Goal: Information Seeking & Learning: Learn about a topic

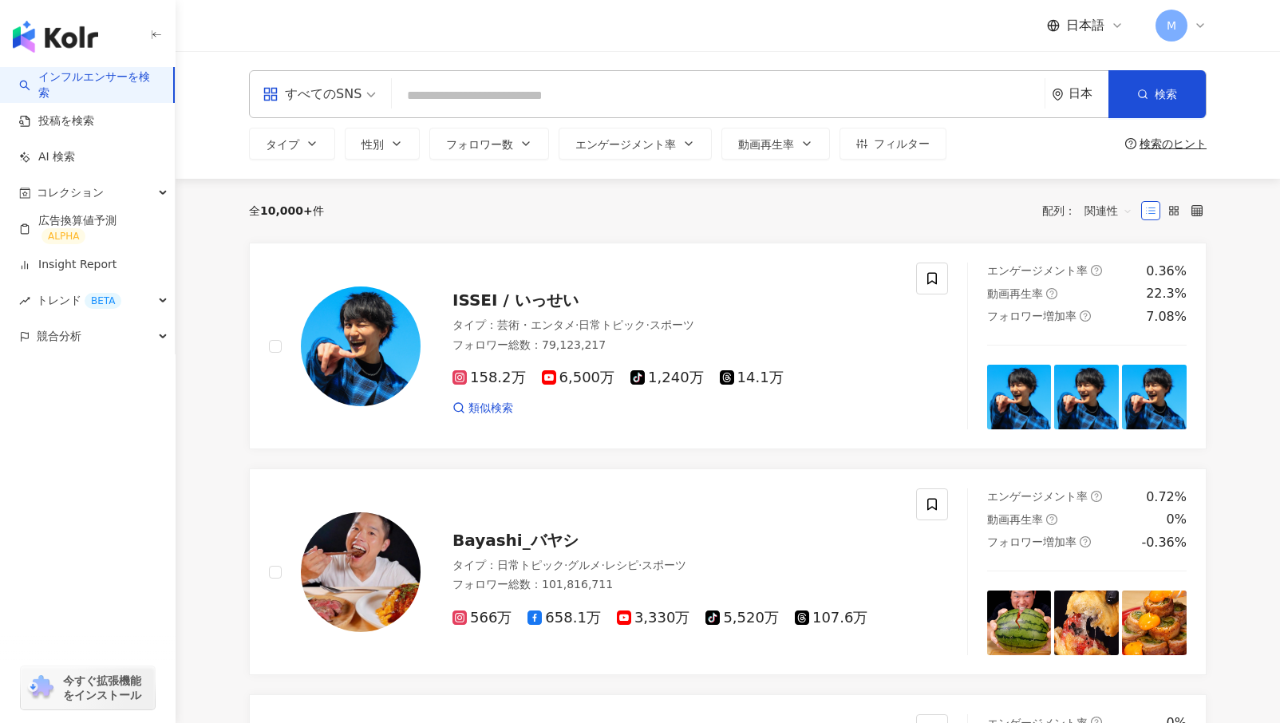
click at [436, 95] on input "search" at bounding box center [718, 96] width 640 height 30
click at [440, 89] on input "search" at bounding box center [718, 96] width 640 height 30
click at [339, 99] on div "すべてのSNS" at bounding box center [312, 94] width 99 height 26
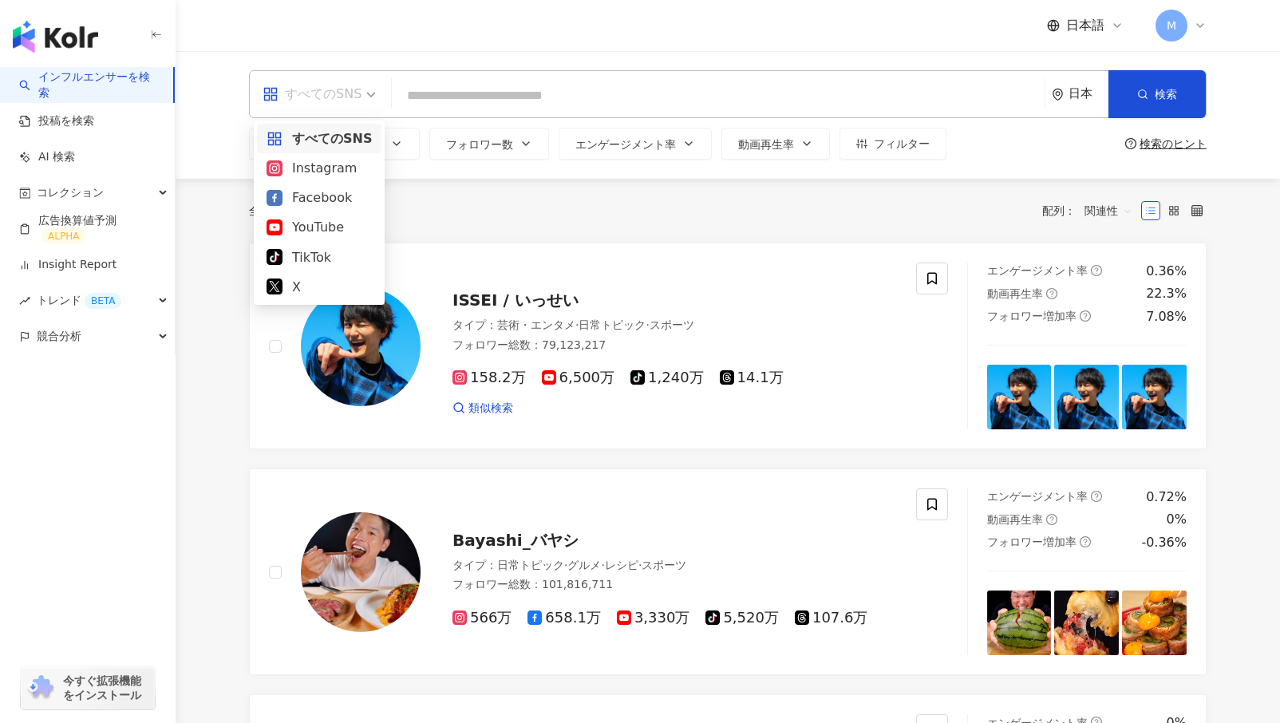
click at [318, 93] on div "すべてのSNS" at bounding box center [312, 94] width 99 height 26
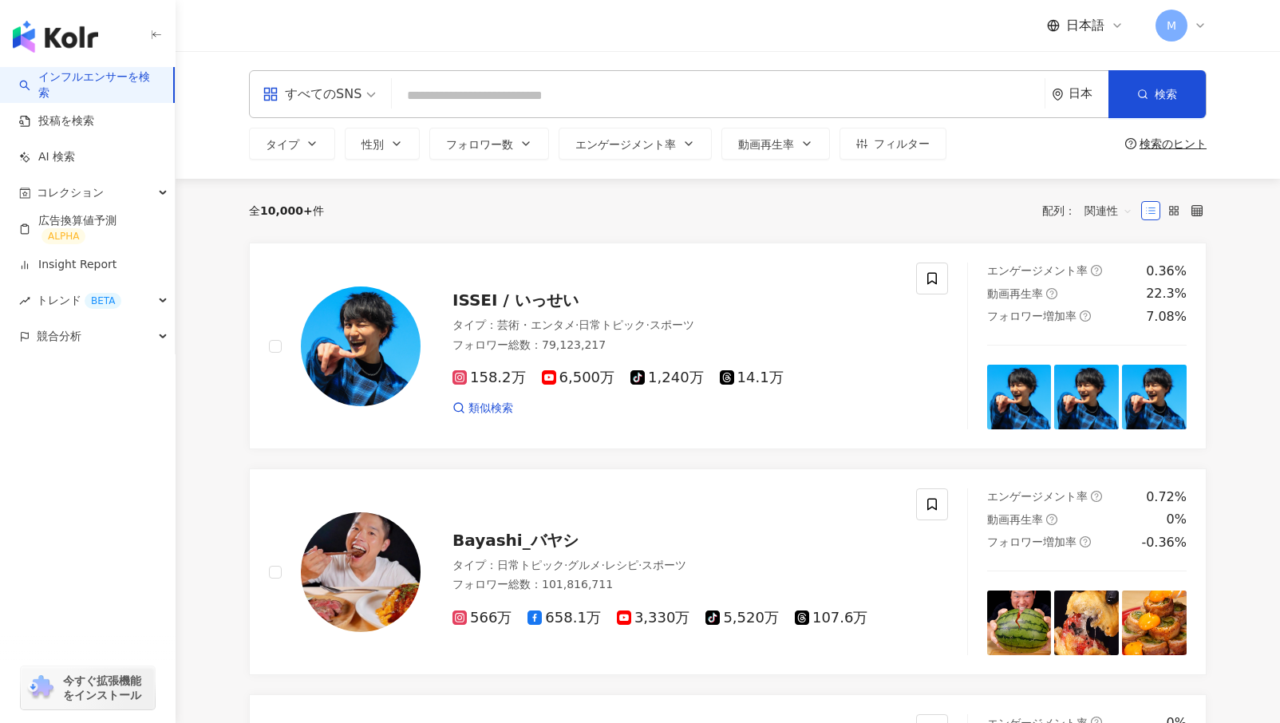
click at [439, 90] on input "search" at bounding box center [718, 96] width 640 height 30
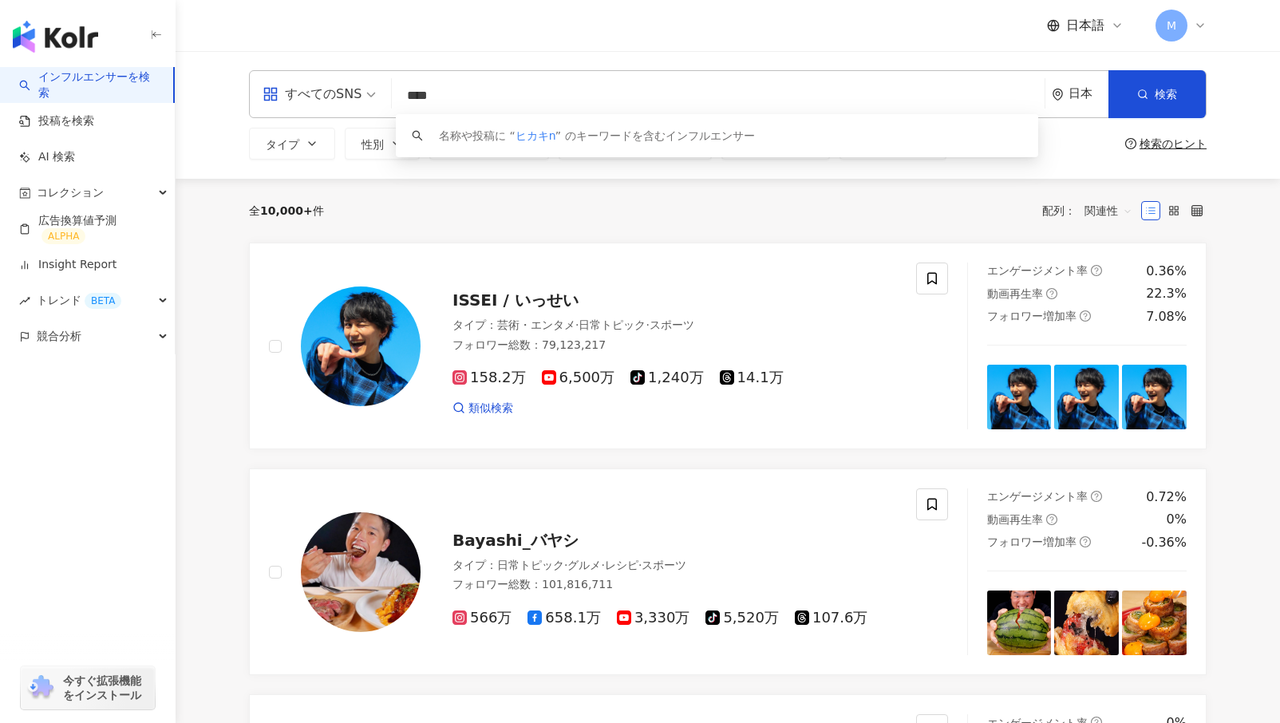
type input "****"
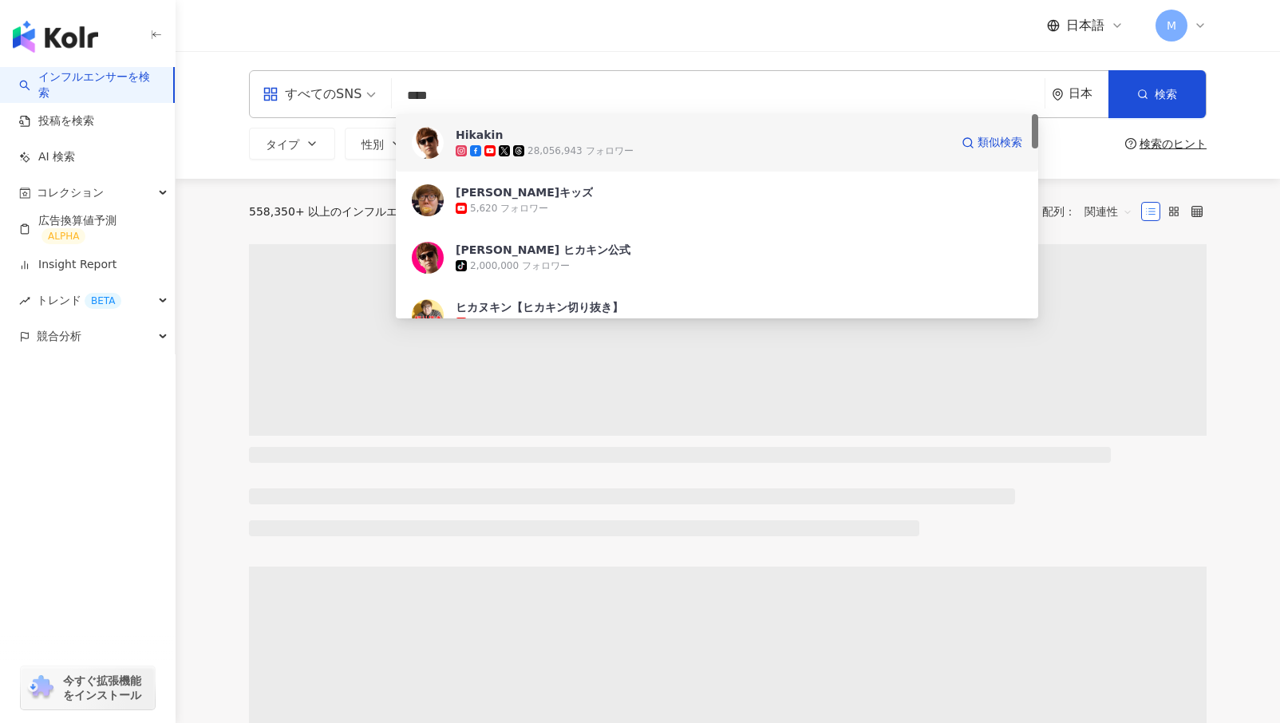
click at [544, 133] on span "Hikakin" at bounding box center [679, 135] width 447 height 16
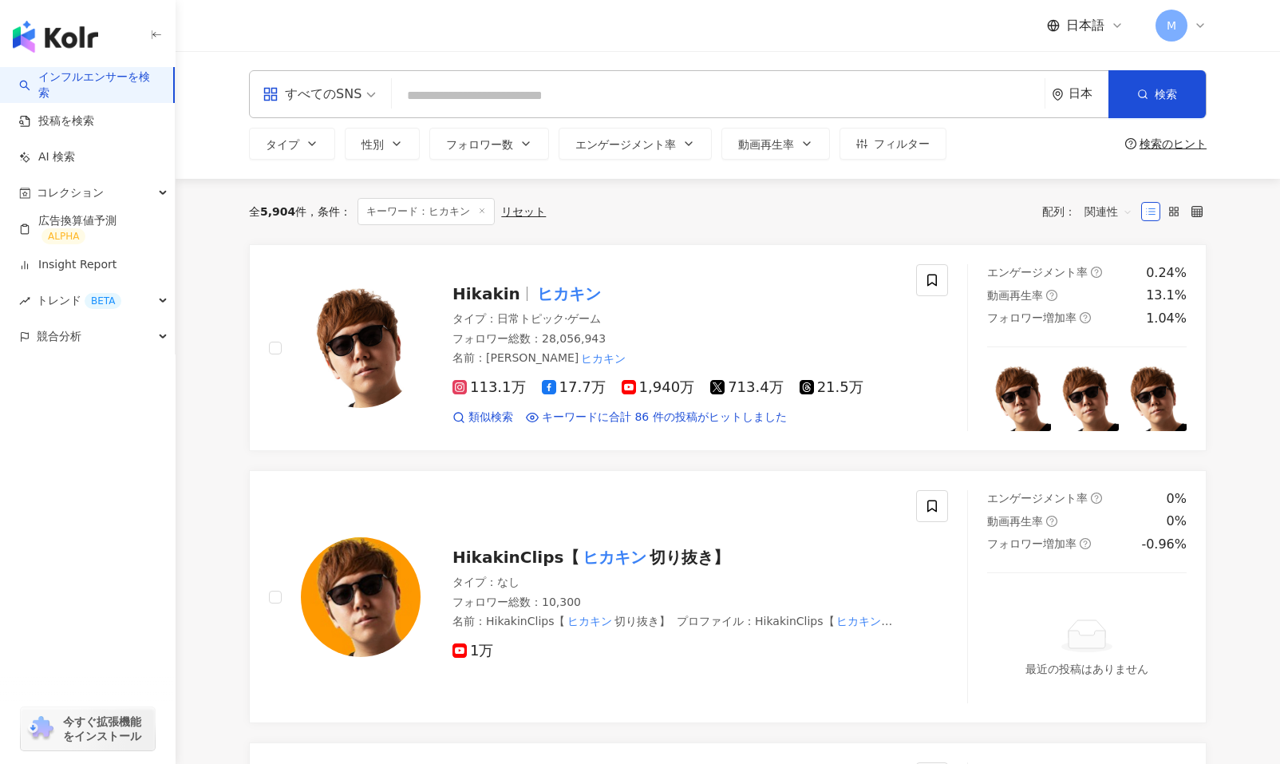
click at [73, 113] on link "投稿を検索" at bounding box center [56, 121] width 75 height 16
click at [55, 78] on link "インフルエンサーを検索" at bounding box center [89, 84] width 141 height 31
click at [52, 81] on link "インフルエンサーを検索" at bounding box center [89, 84] width 141 height 31
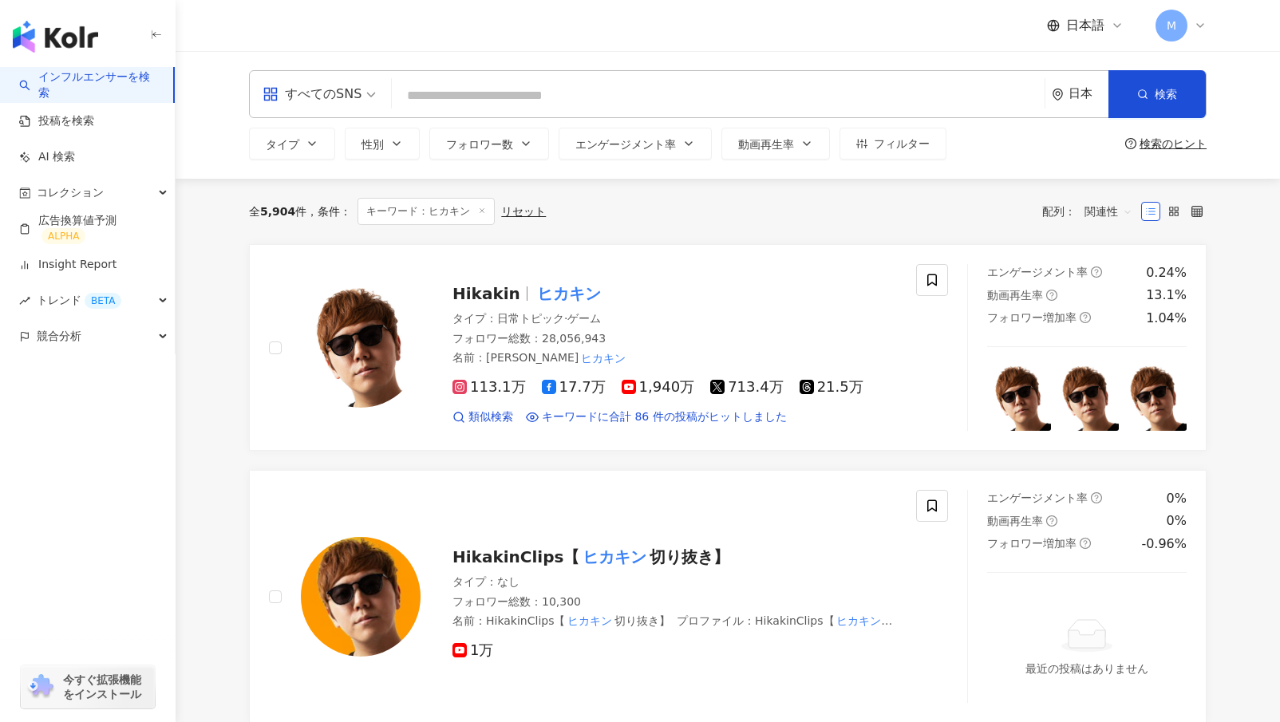
click at [77, 120] on link "投稿を検索" at bounding box center [56, 121] width 75 height 16
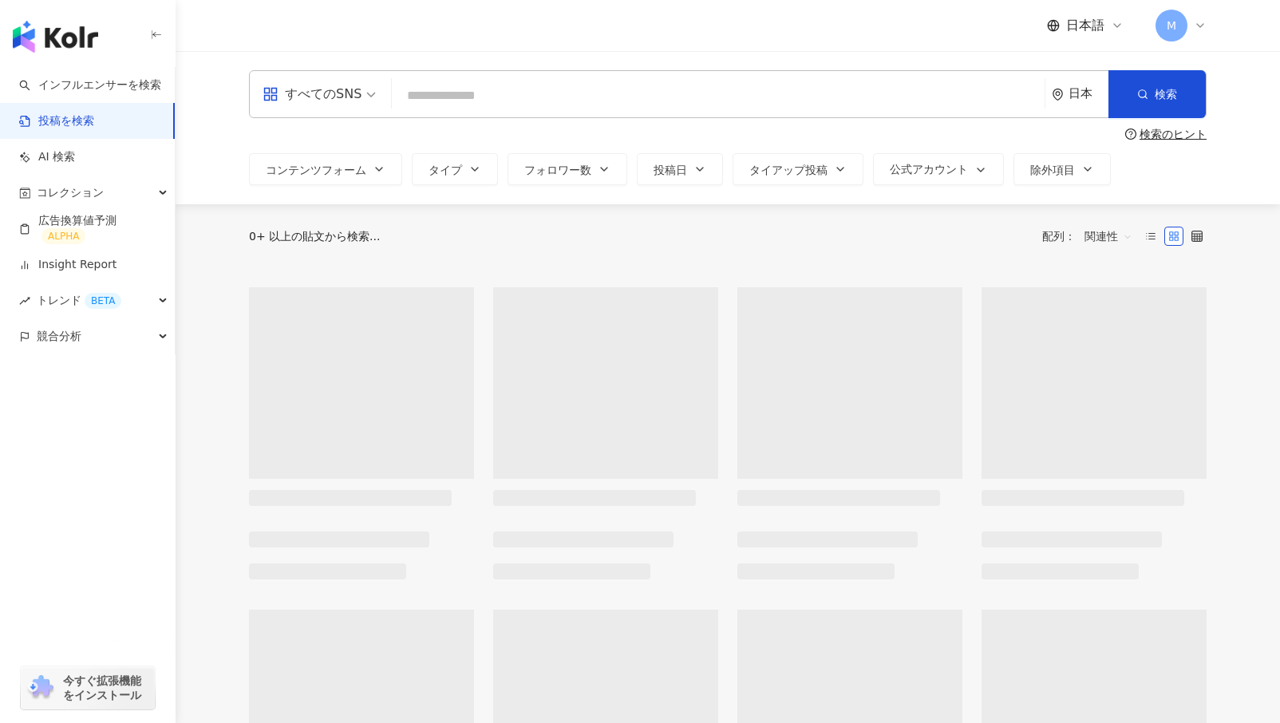
click at [77, 121] on link "投稿を検索" at bounding box center [56, 121] width 75 height 16
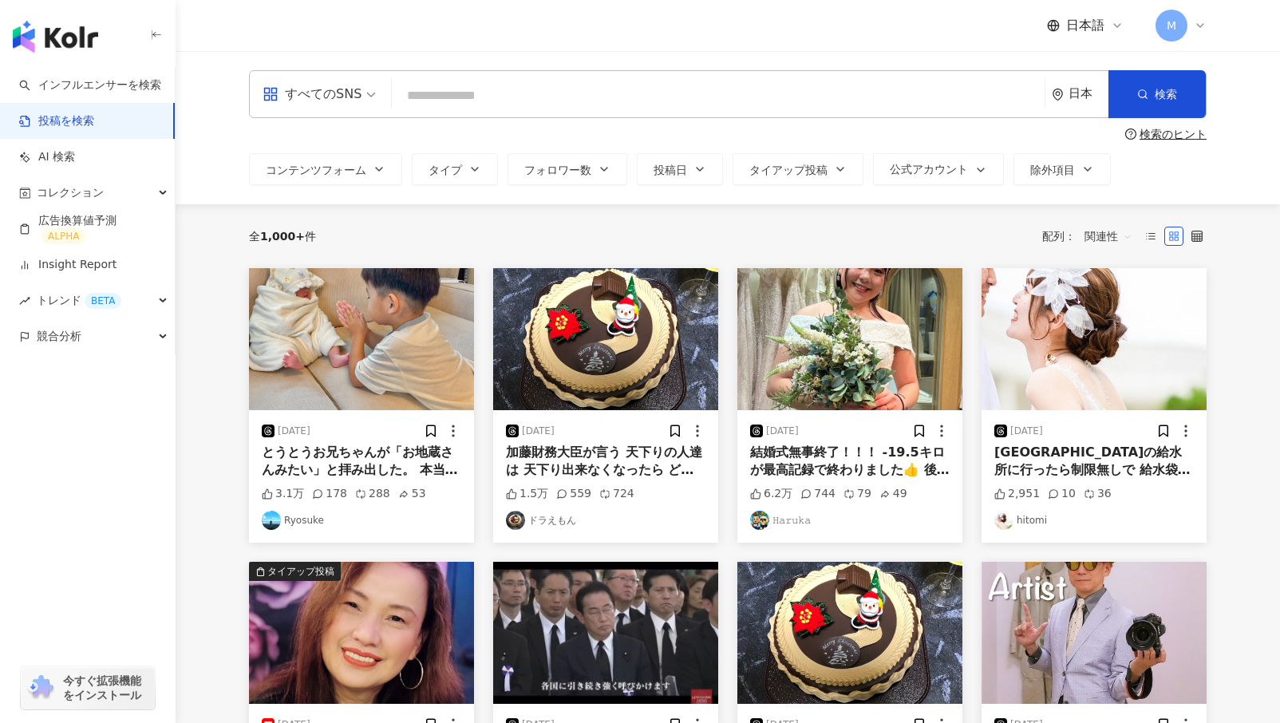
click at [443, 97] on input "search" at bounding box center [718, 95] width 640 height 34
type input "*"
type input "**********"
click at [1135, 97] on button "検索" at bounding box center [1156, 94] width 97 height 48
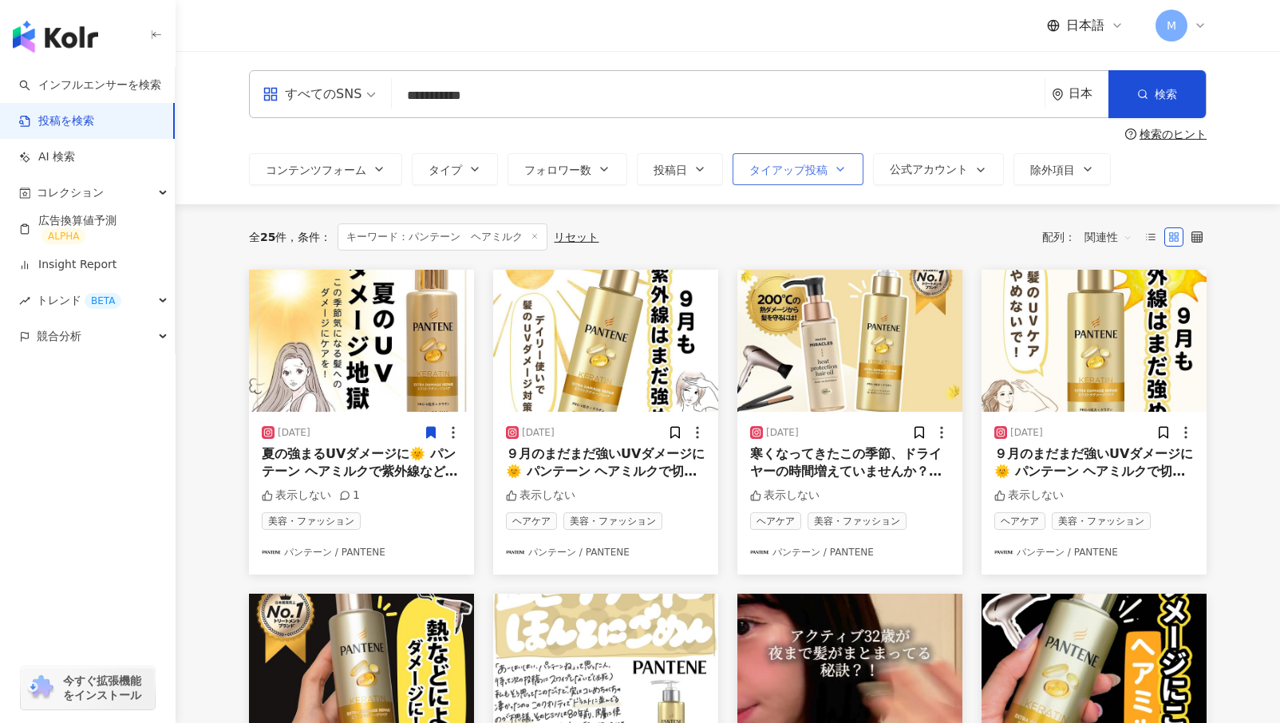
click at [791, 168] on span "タイアップ投稿" at bounding box center [788, 170] width 78 height 13
click at [1139, 98] on span "検索" at bounding box center [1166, 94] width 22 height 13
click at [1139, 96] on span "検索" at bounding box center [1166, 94] width 22 height 13
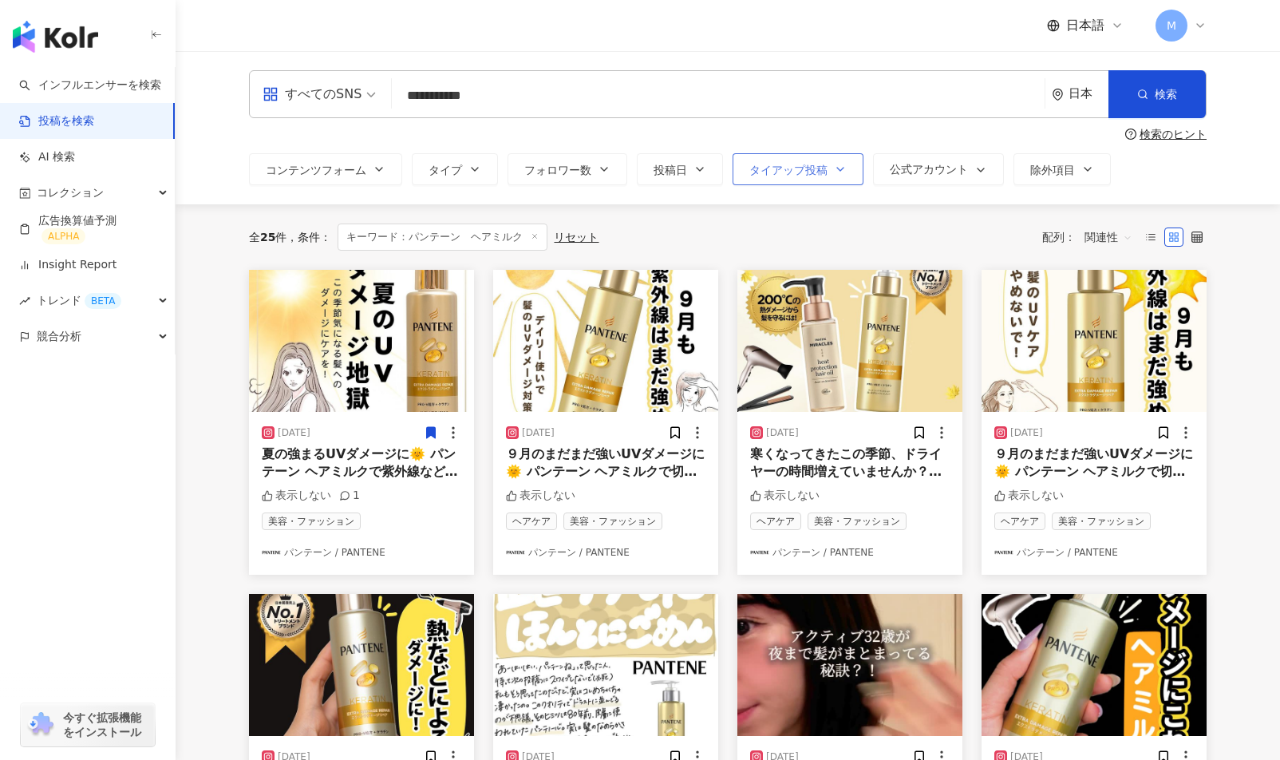
click at [783, 171] on span "タイアップ投稿" at bounding box center [788, 170] width 78 height 13
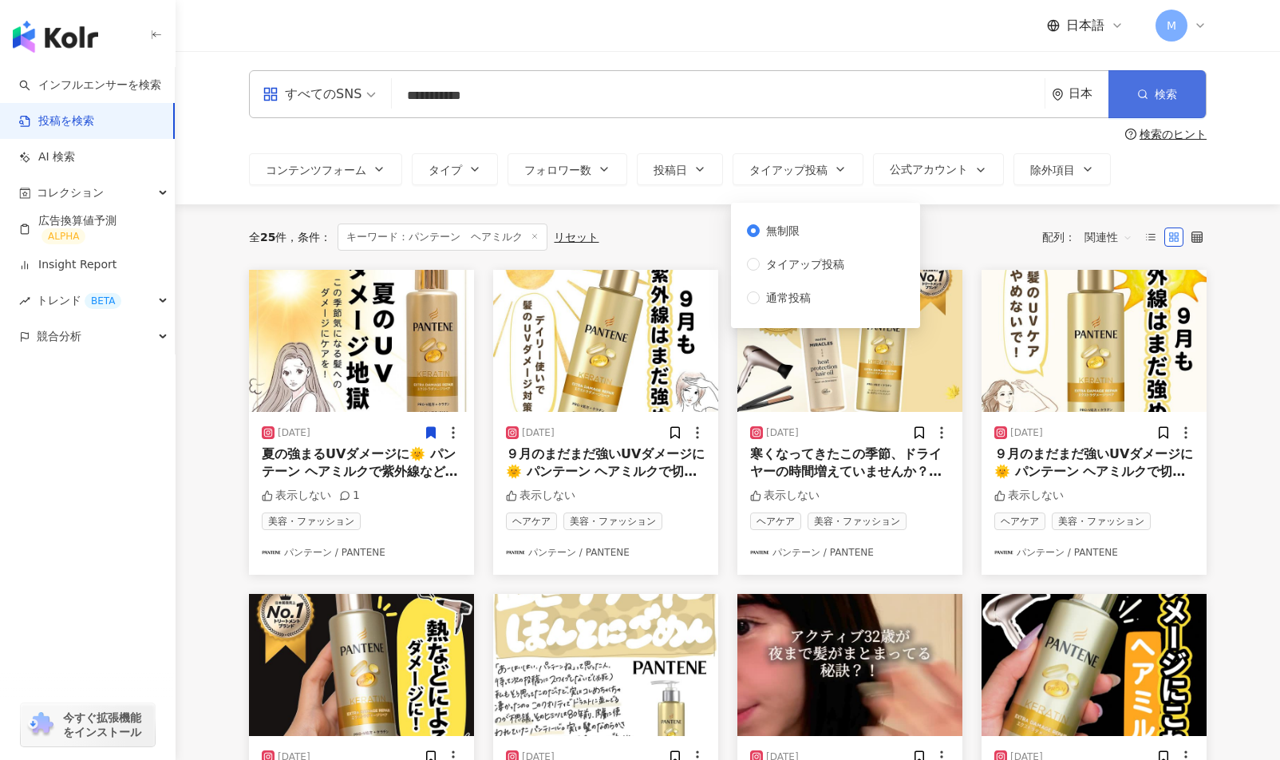
click at [1139, 93] on icon "button" at bounding box center [1142, 94] width 11 height 11
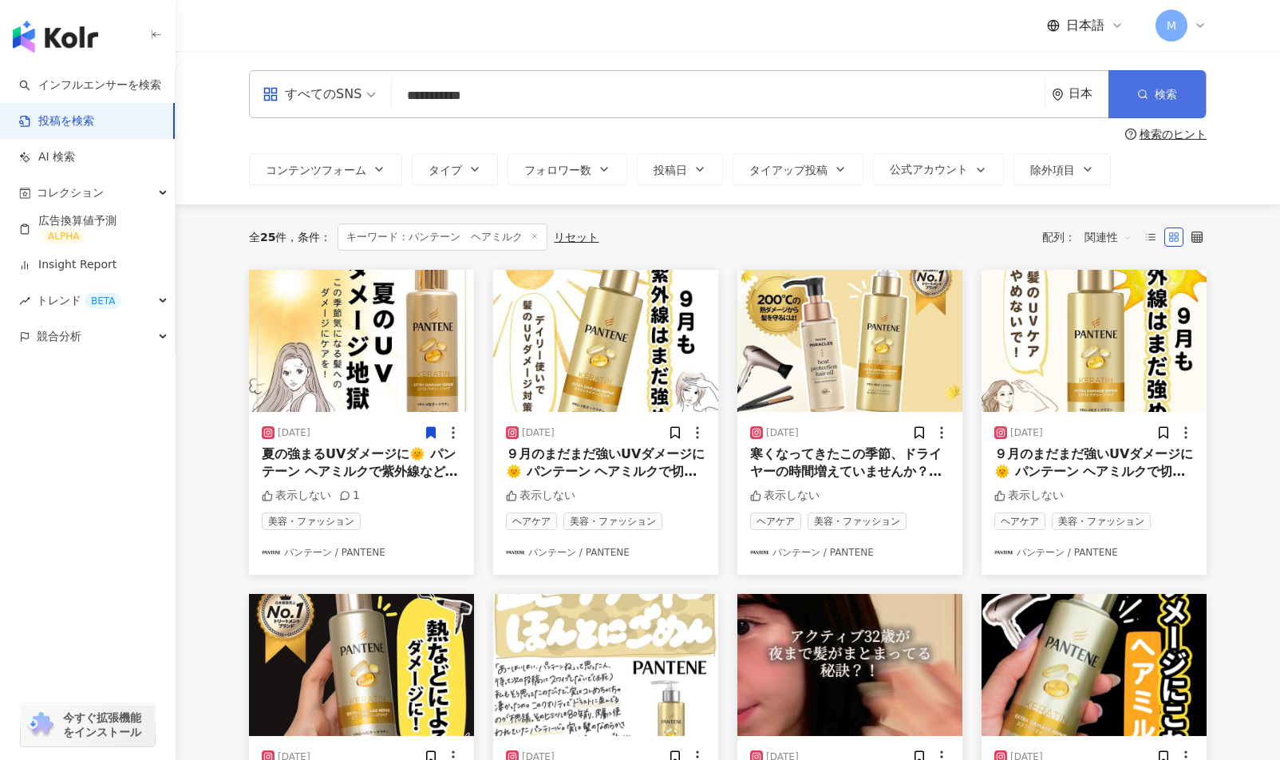
click at [1139, 94] on icon "button" at bounding box center [1142, 94] width 11 height 11
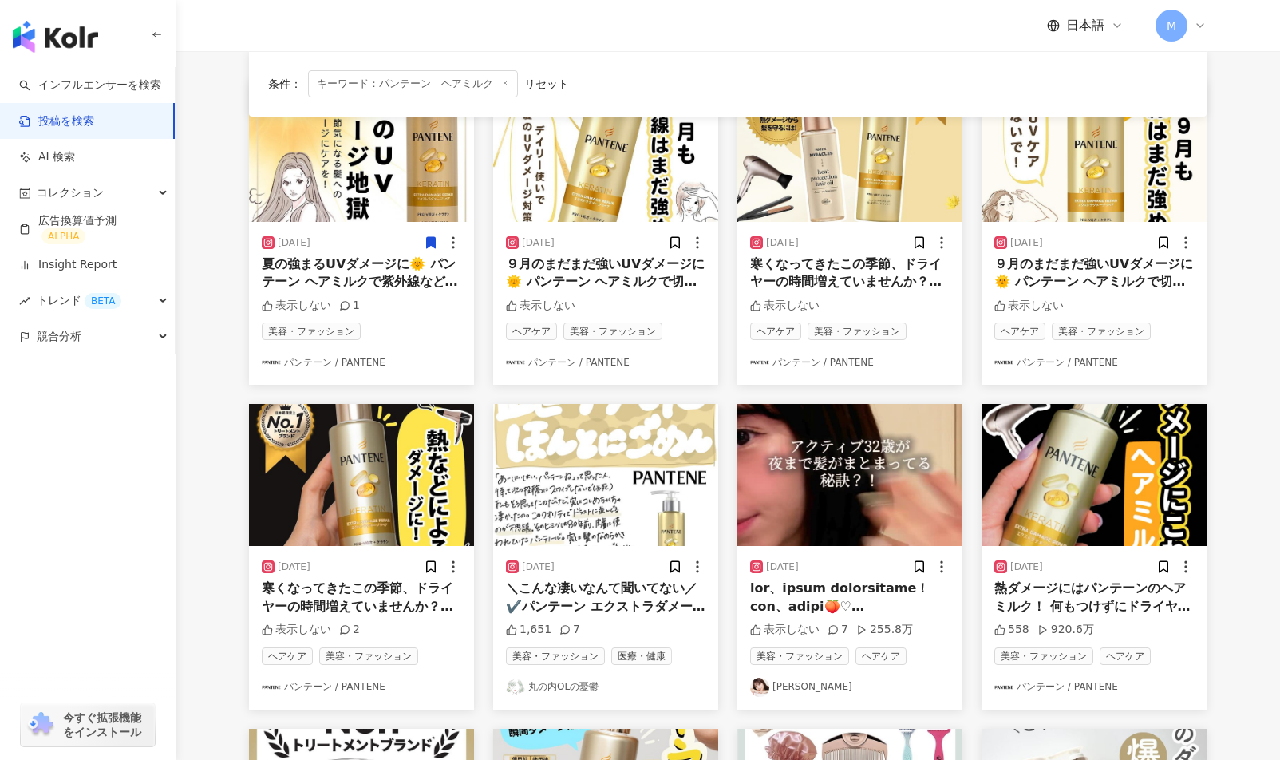
scroll to position [191, 0]
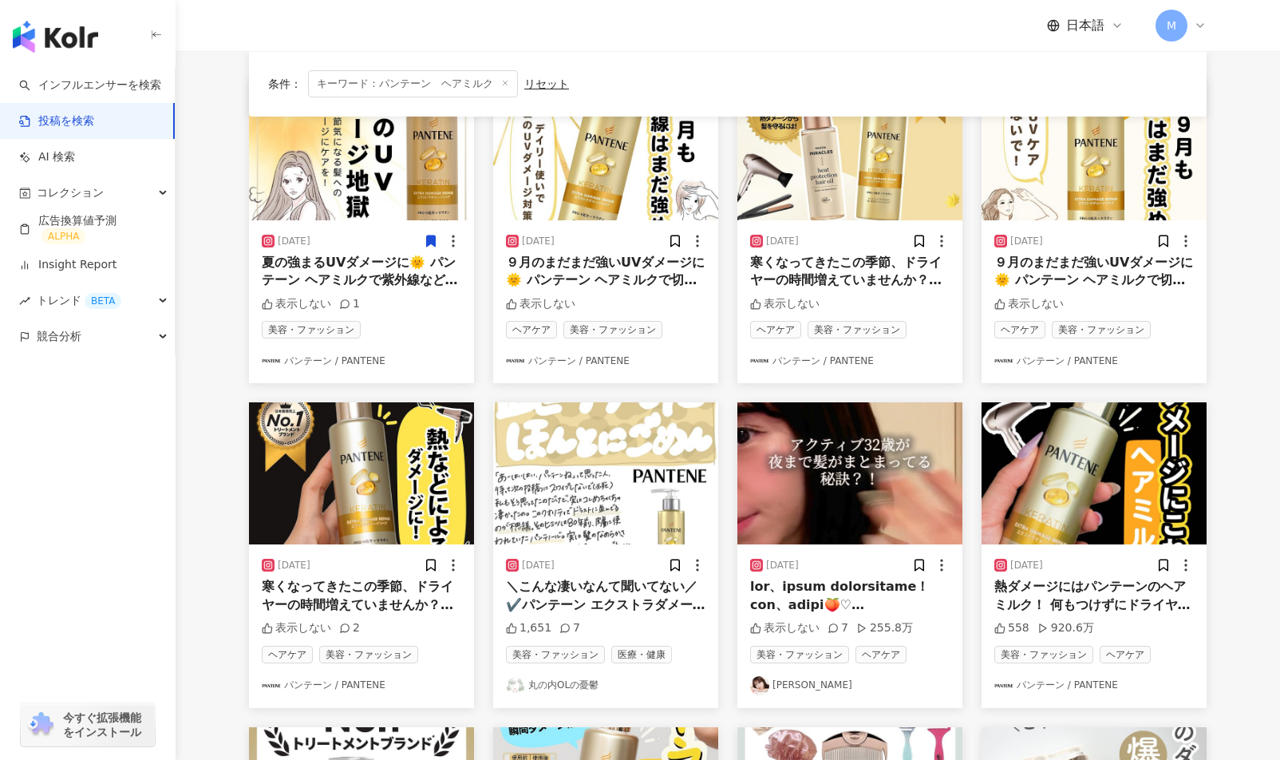
click at [601, 574] on div "2025/05/31 ＼こんな凄いなんて聞いてない／ ✔️パンテーン エクストラダメージリペア インテンシブ ヴィタミルク 洗い流さないトリートメント . .…" at bounding box center [605, 625] width 225 height 163
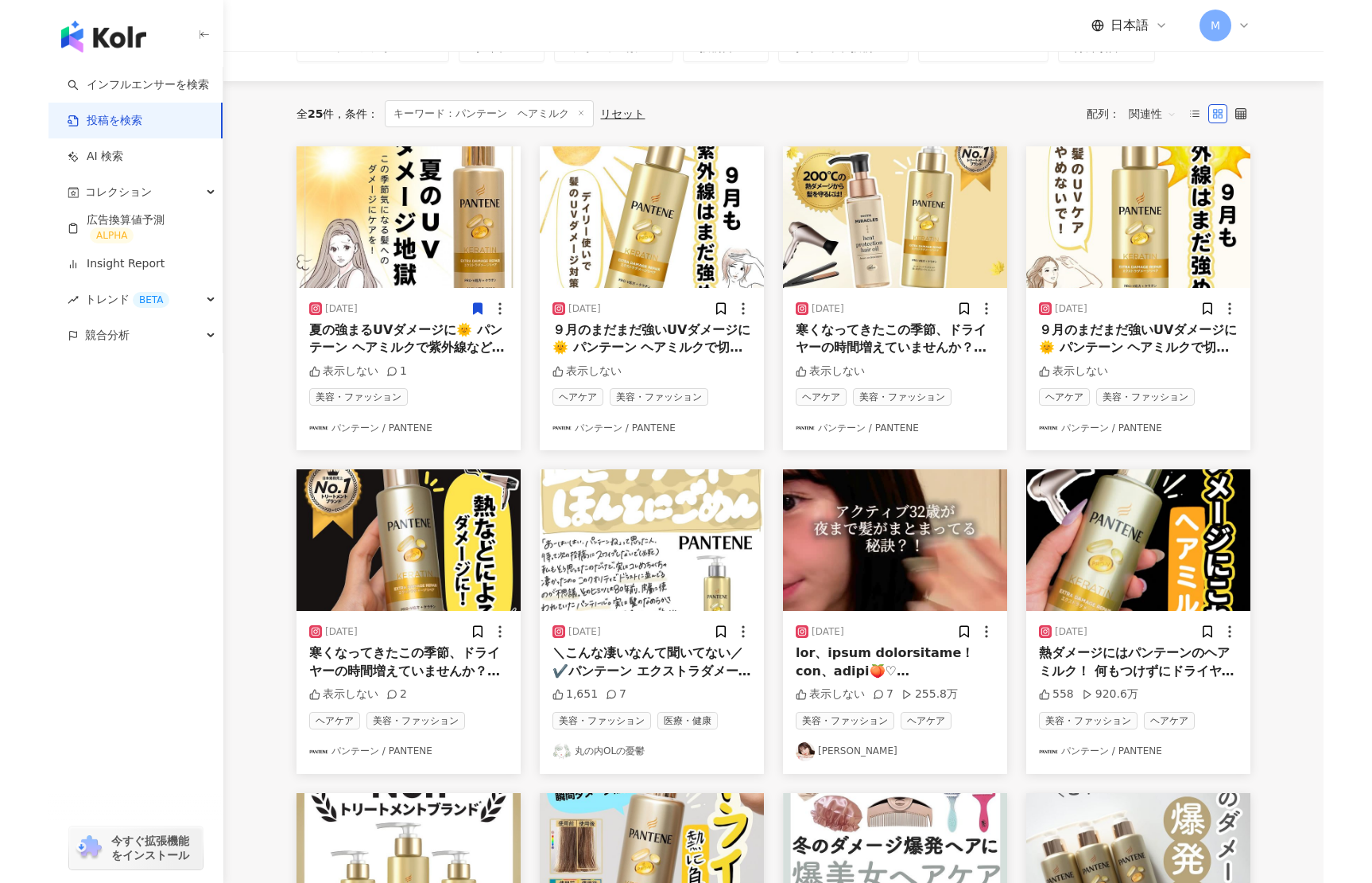
scroll to position [0, 0]
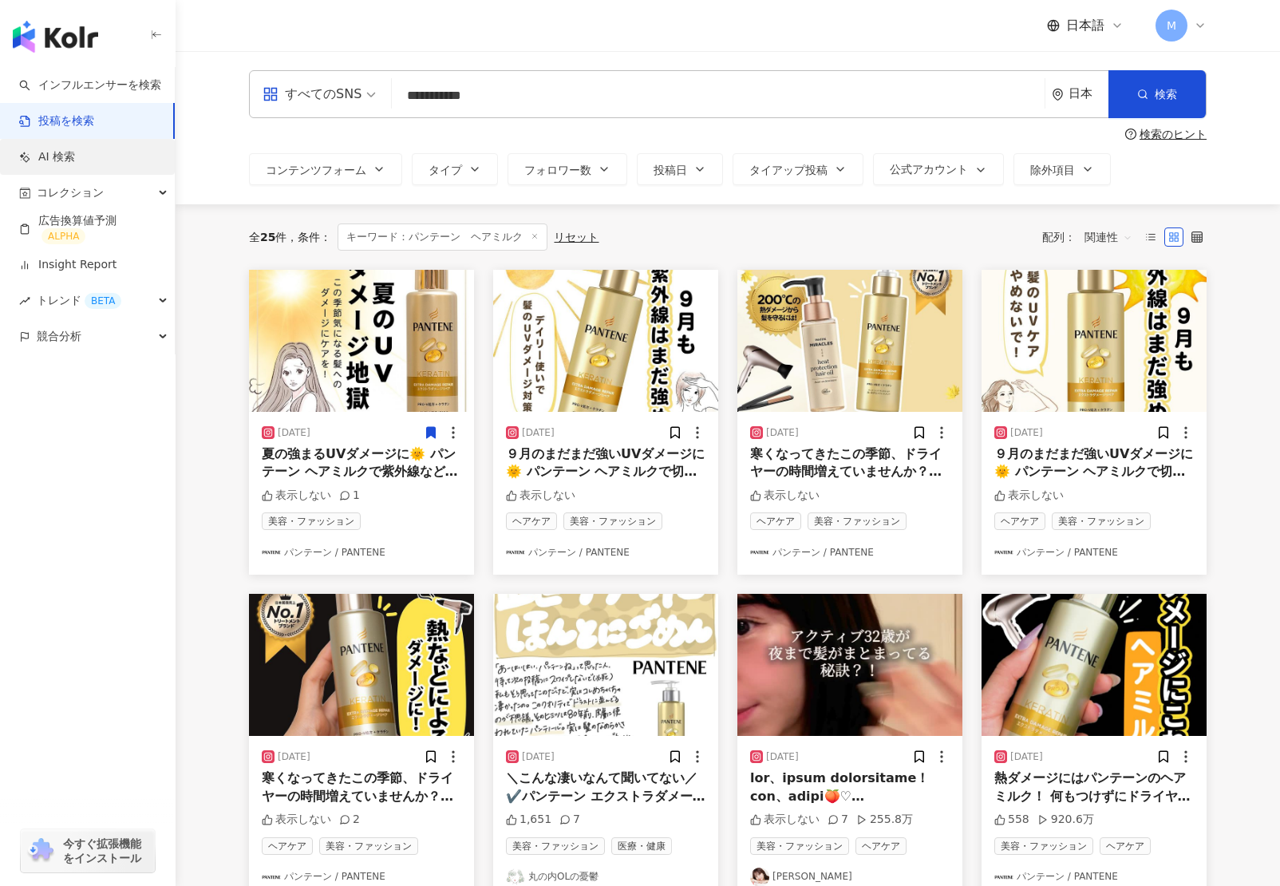
click at [75, 164] on link "AI 検索" at bounding box center [47, 157] width 56 height 16
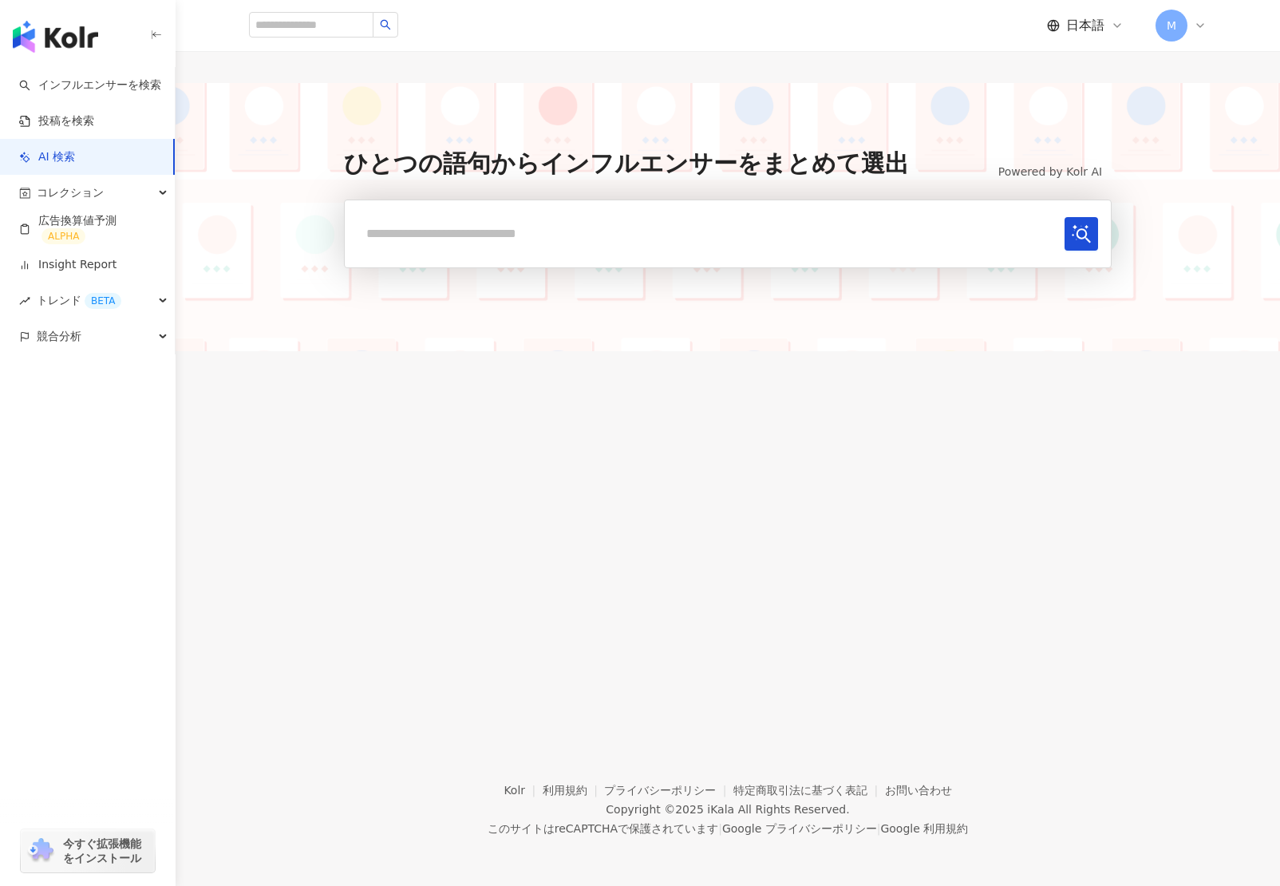
click at [425, 226] on input "text" at bounding box center [707, 233] width 701 height 33
type input "*****"
click at [1072, 233] on icon "submit" at bounding box center [1081, 233] width 19 height 19
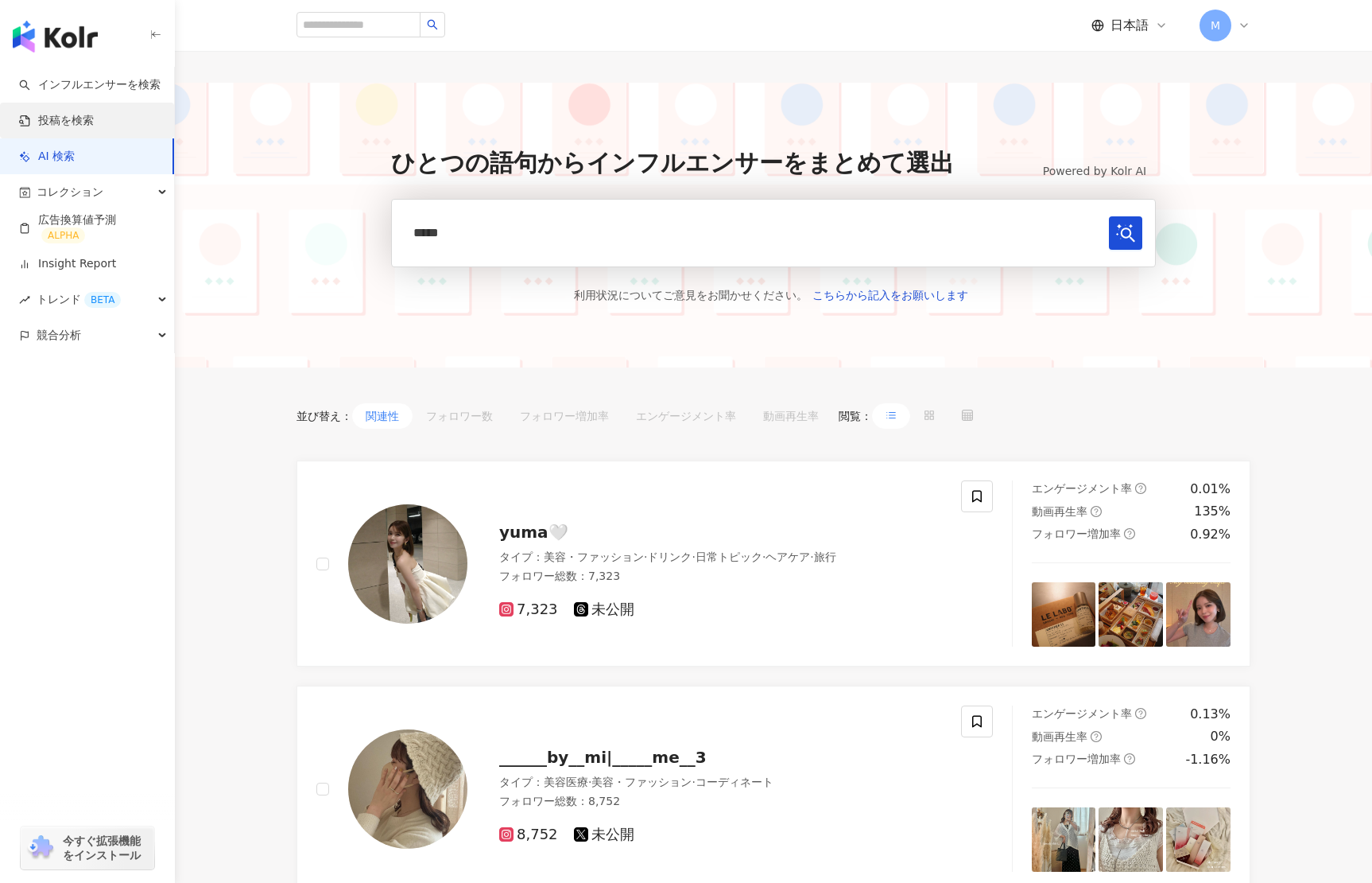
click at [73, 120] on link "投稿を検索" at bounding box center [56, 121] width 75 height 16
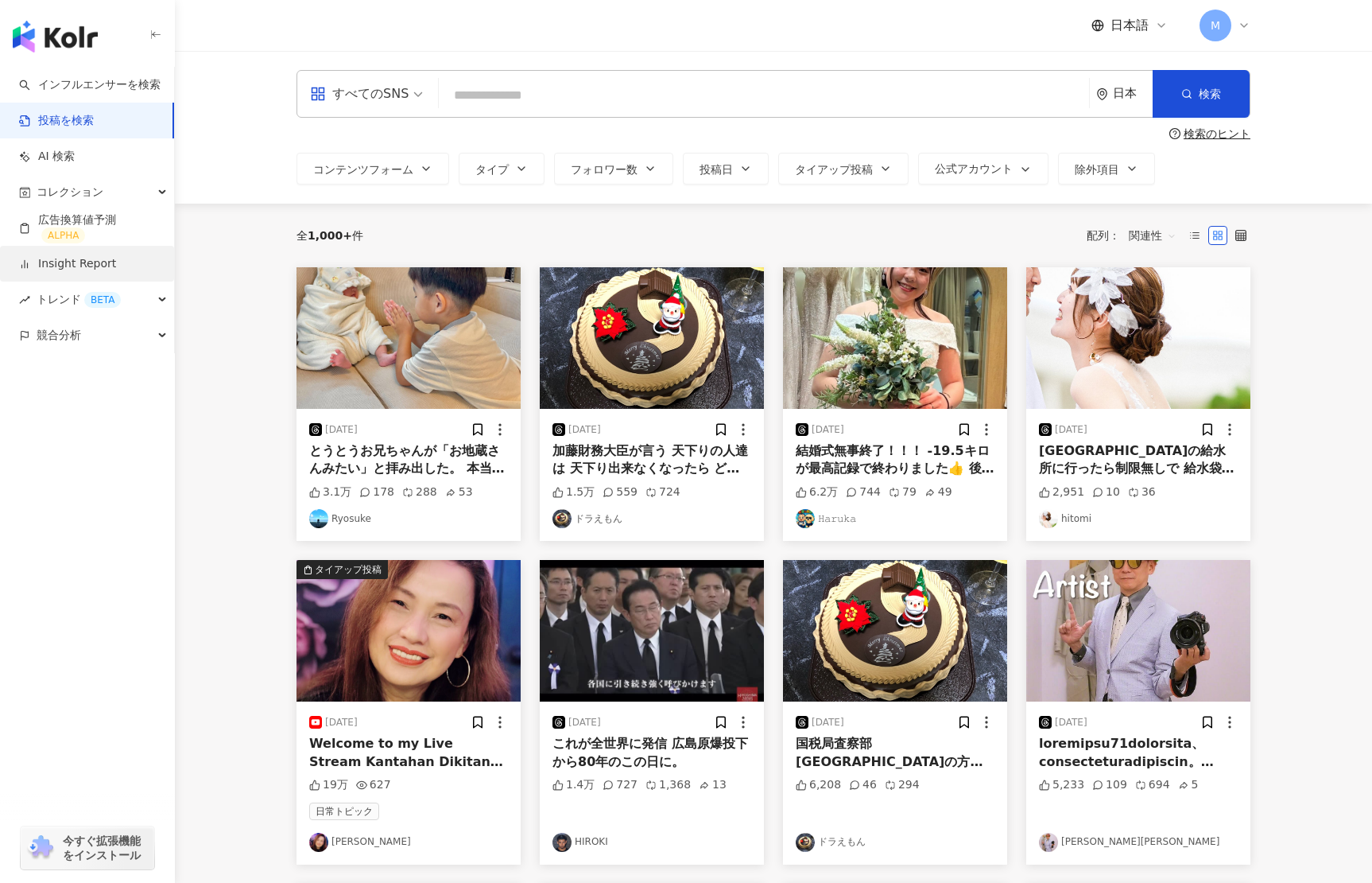
click at [106, 266] on link "Insight Report" at bounding box center [67, 264] width 97 height 16
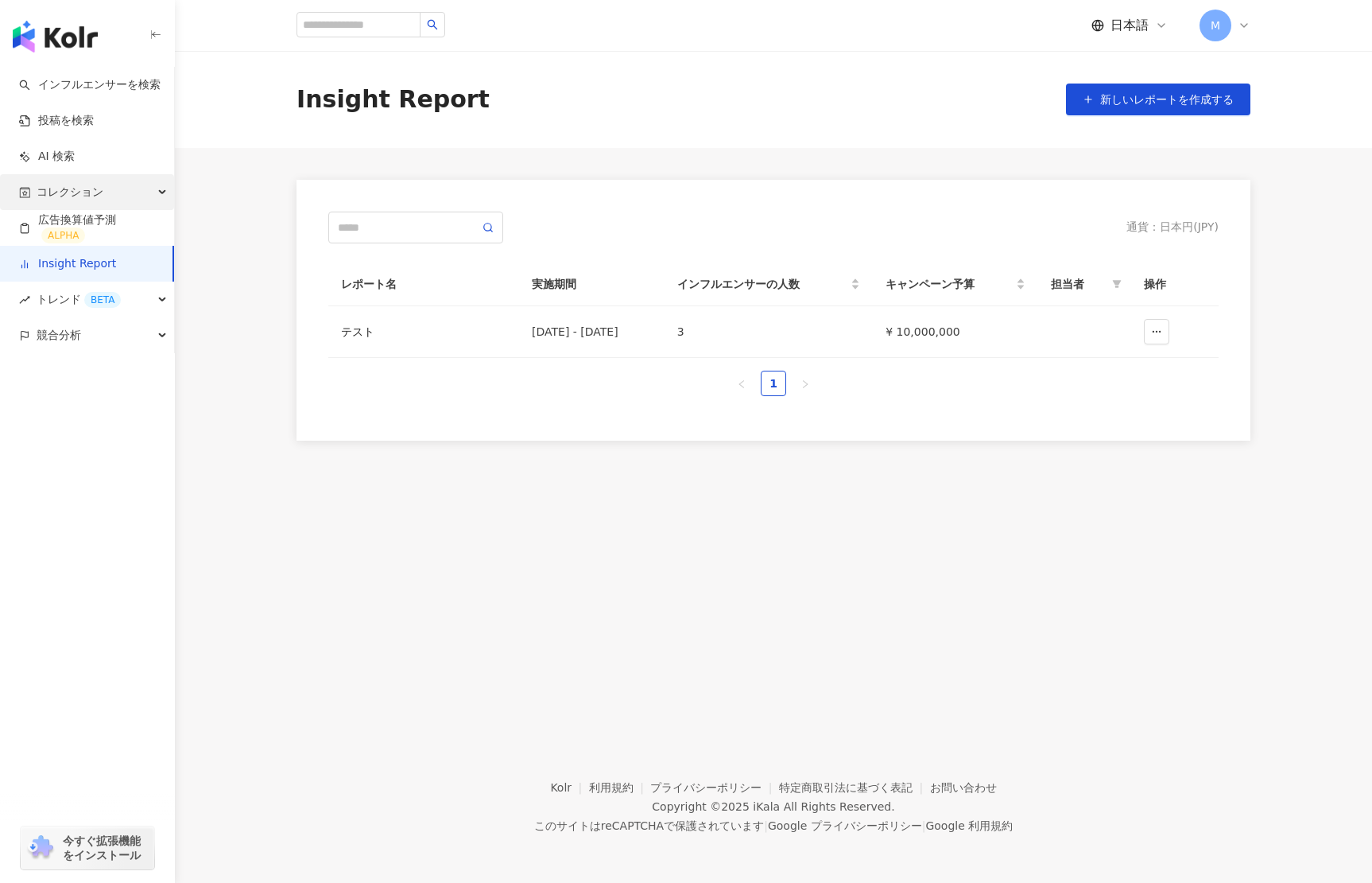
click at [160, 192] on icon "button" at bounding box center [163, 192] width 8 height 0
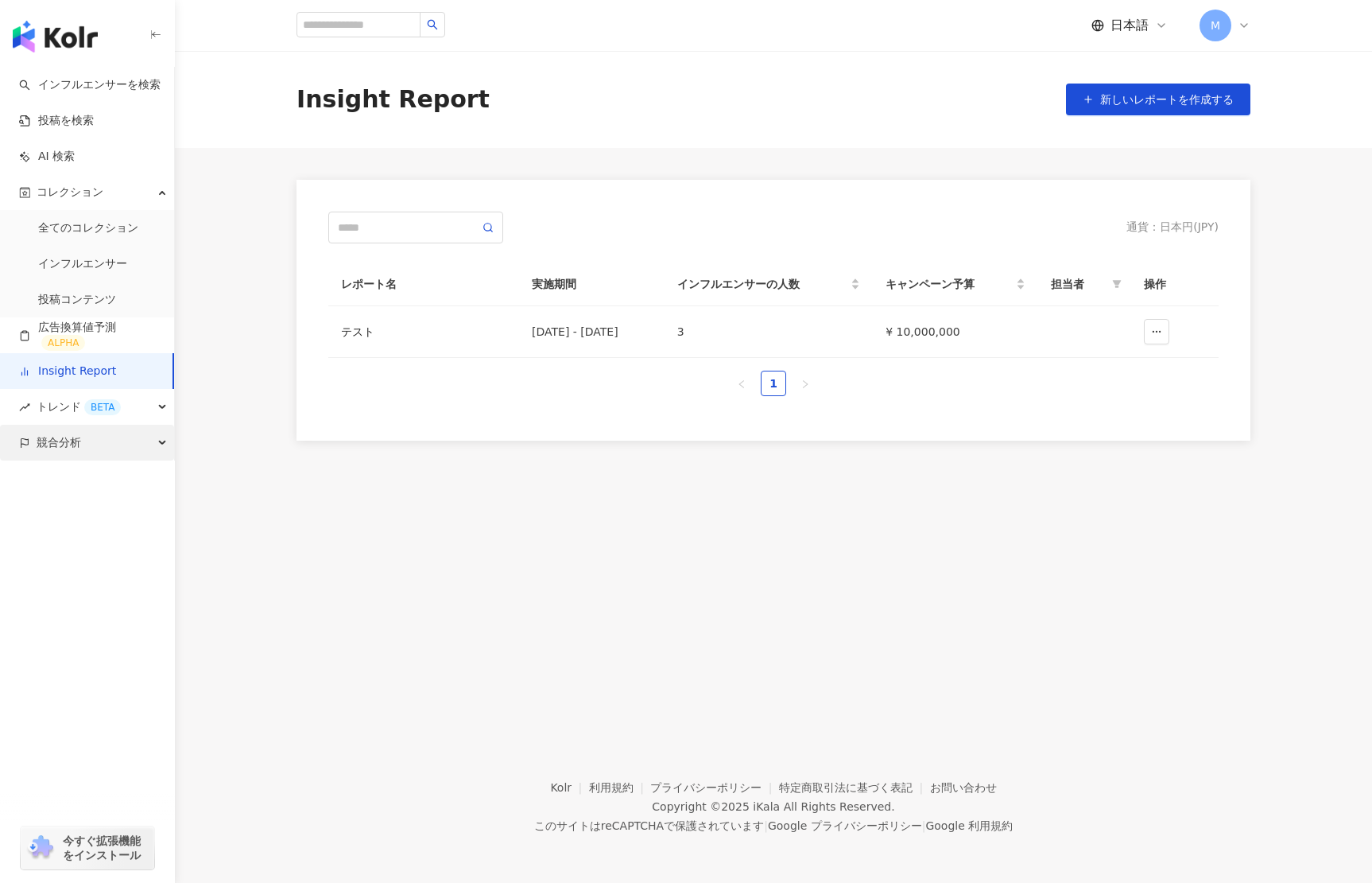
click at [158, 438] on div "競合分析" at bounding box center [87, 442] width 174 height 36
click at [77, 481] on link "アカウント分析" at bounding box center [77, 478] width 78 height 16
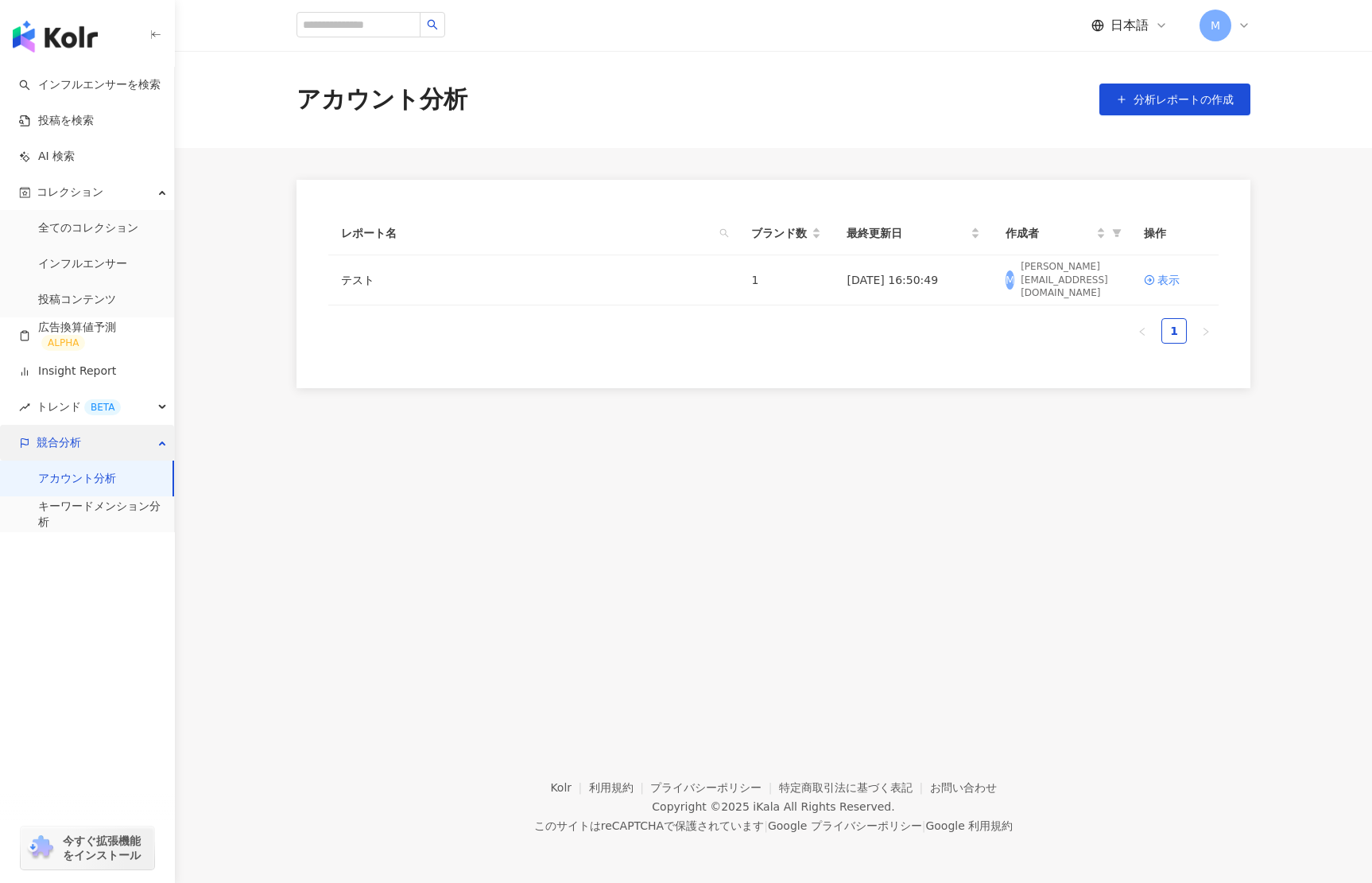
click at [160, 446] on div "競合分析" at bounding box center [87, 442] width 174 height 36
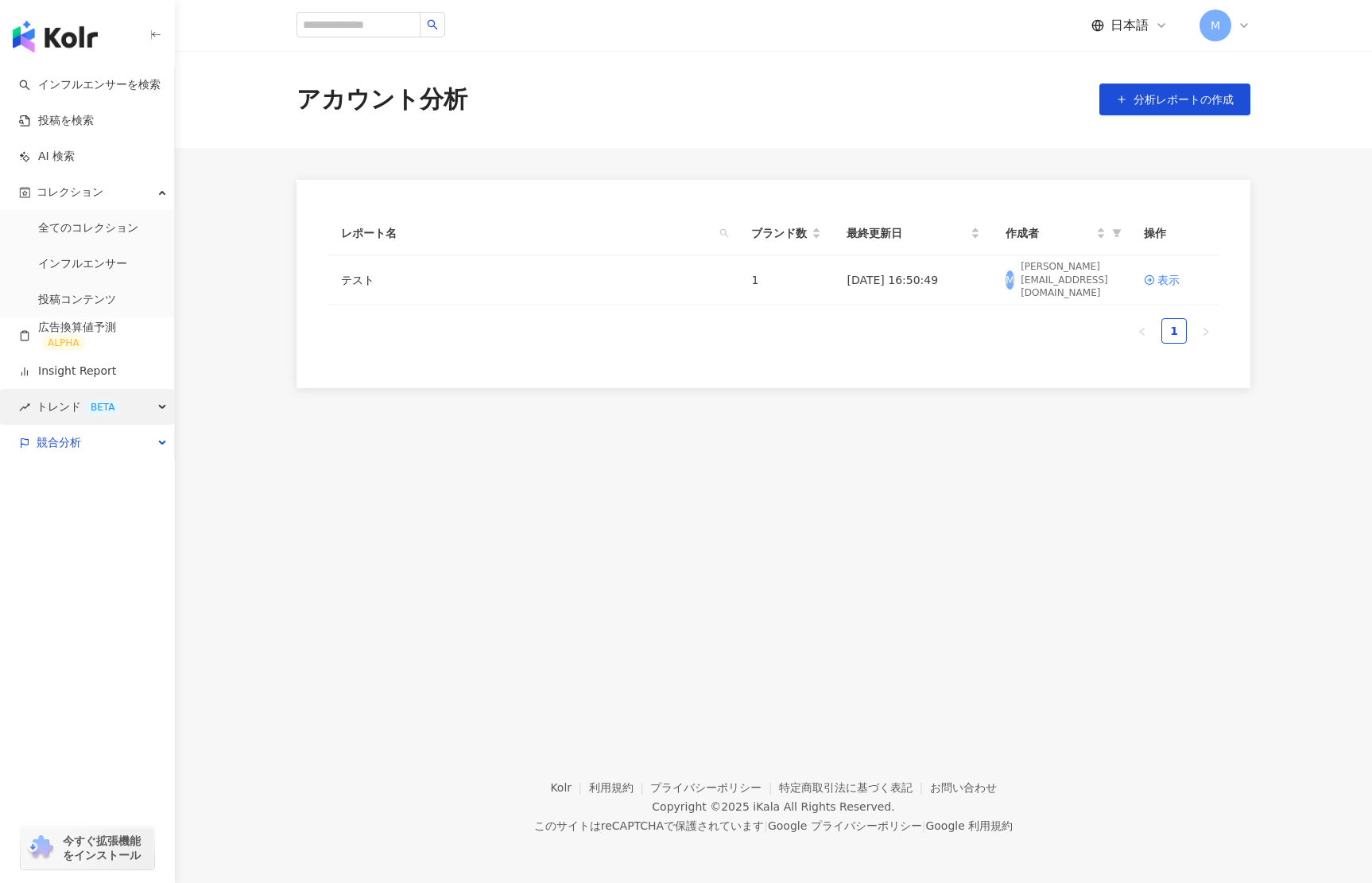
click at [159, 408] on icon "button" at bounding box center [163, 408] width 8 height 0
click at [157, 404] on div "トレンド BETA" at bounding box center [87, 407] width 174 height 36
click at [160, 195] on div "コレクション" at bounding box center [87, 192] width 174 height 36
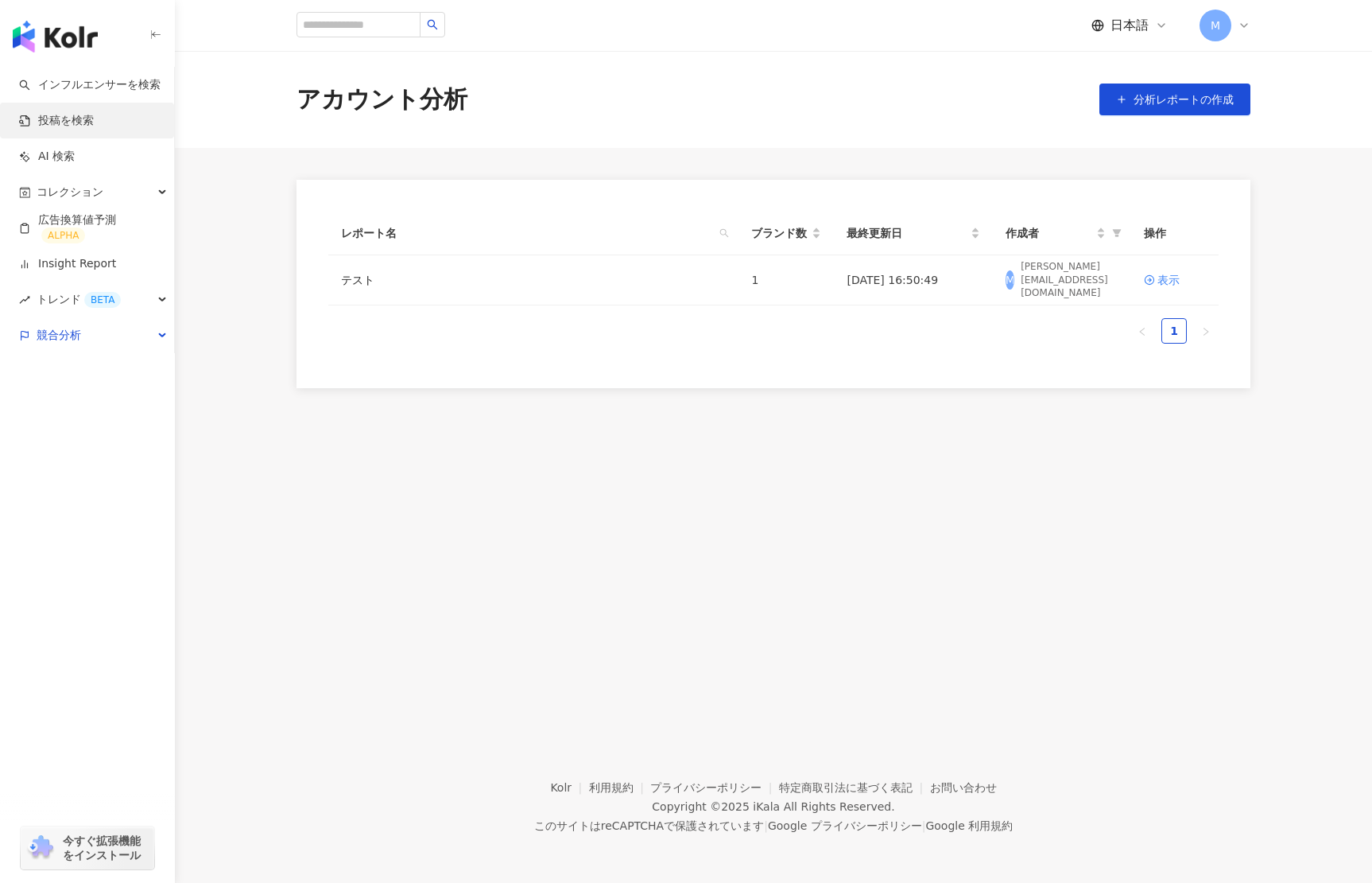
click at [94, 121] on link "投稿を検索" at bounding box center [56, 121] width 75 height 16
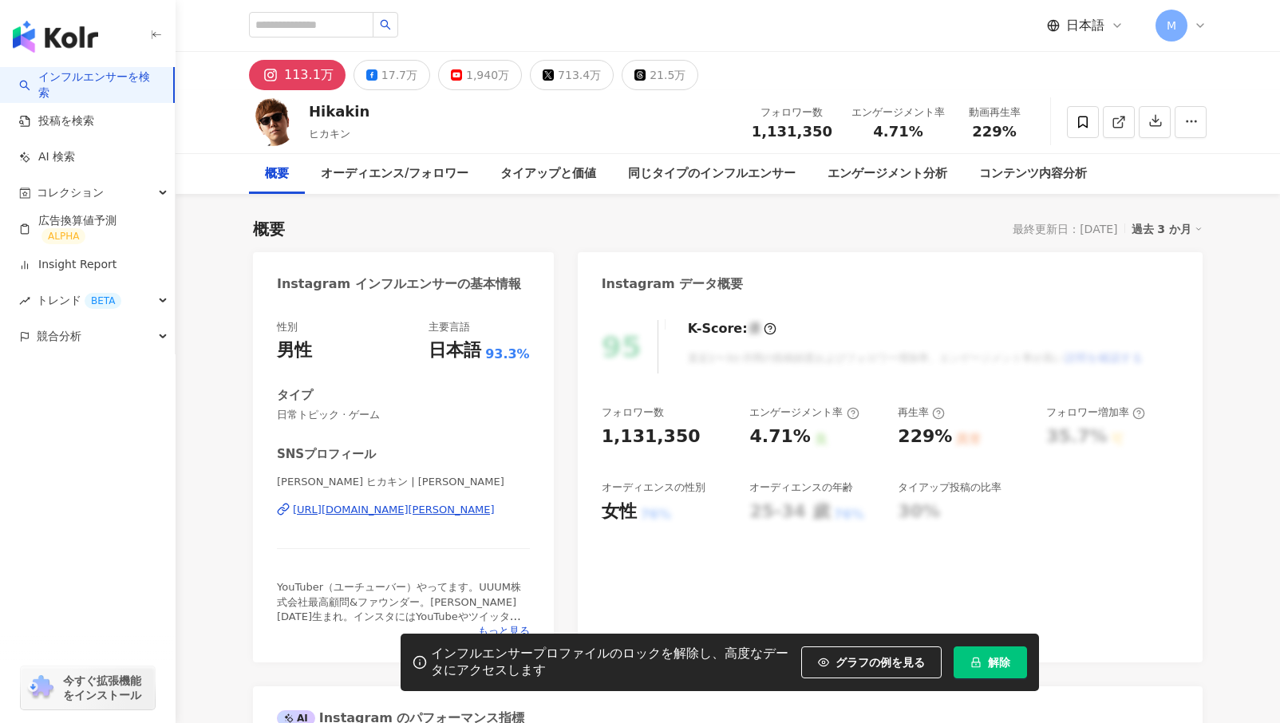
click at [476, 90] on div "Hikakin ヒカキン フォロワー数 1,131,350 エンゲージメント率 4.71% 動画再生率 229%" at bounding box center [727, 121] width 1021 height 63
click at [466, 79] on div "1,940万" at bounding box center [487, 75] width 43 height 22
click at [558, 77] on div "713.4万" at bounding box center [579, 75] width 43 height 22
